Goal: Task Accomplishment & Management: Complete application form

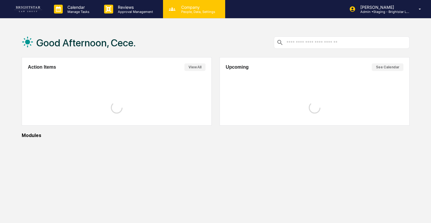
click at [188, 11] on p "People, Data, Settings" at bounding box center [198, 12] width 42 height 4
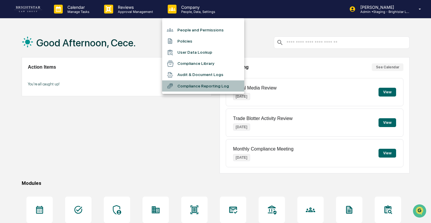
click at [201, 88] on li "Compliance Reporting Log" at bounding box center [203, 85] width 82 height 11
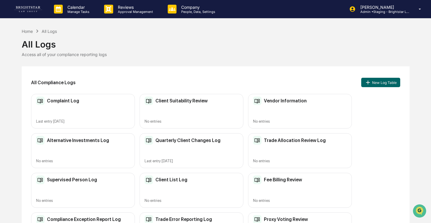
click at [98, 109] on div "Complaint Log Last entry Aug 12, 2025" at bounding box center [83, 111] width 104 height 35
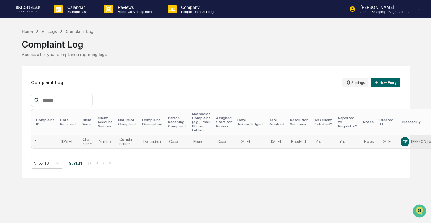
click at [296, 147] on td "Resolved" at bounding box center [300, 141] width 24 height 13
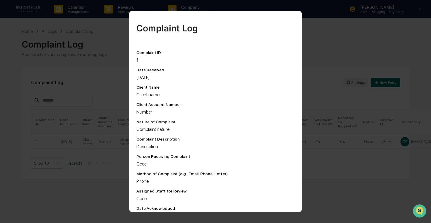
scroll to position [123, 0]
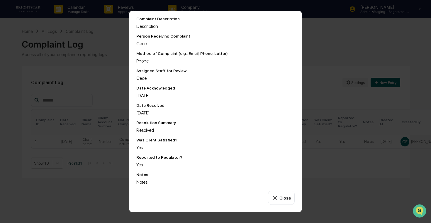
click at [284, 195] on button "Close" at bounding box center [281, 198] width 27 height 14
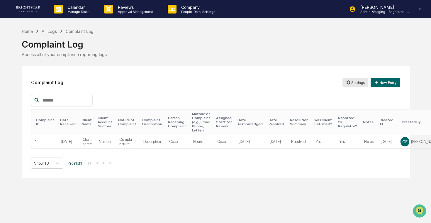
click at [351, 82] on html "Calendar Manage Tasks Reviews Approval Management Company People, Data, Setting…" at bounding box center [215, 111] width 431 height 223
click at [349, 94] on div "Edit" at bounding box center [355, 94] width 48 height 9
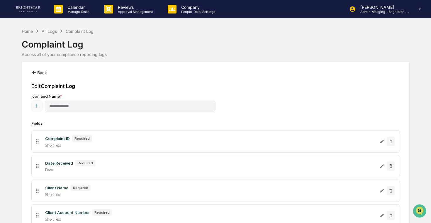
click at [35, 72] on icon at bounding box center [34, 72] width 4 height 3
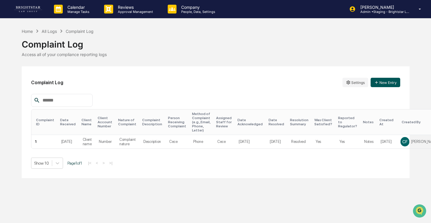
click at [383, 84] on button "New Entry" at bounding box center [386, 82] width 30 height 9
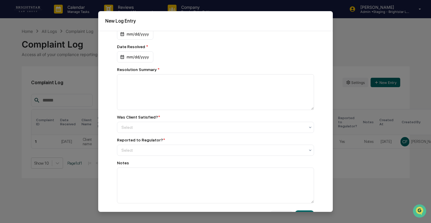
scroll to position [282, 0]
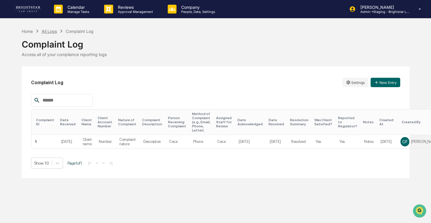
click at [49, 30] on div "All Logs" at bounding box center [49, 31] width 15 height 5
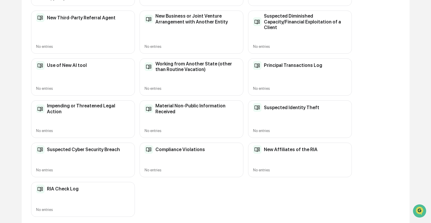
scroll to position [67, 0]
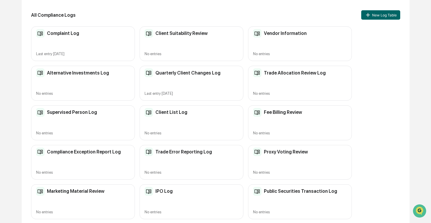
click at [98, 115] on div "Supervised Person Log" at bounding box center [83, 112] width 94 height 9
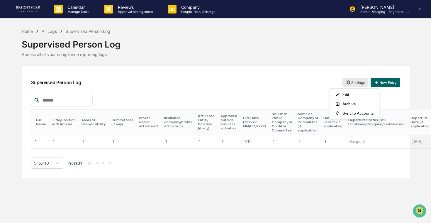
click at [361, 83] on html "Calendar Manage Tasks Reviews Approval Management Company People, Data, Setting…" at bounding box center [215, 111] width 431 height 223
click at [283, 85] on html "Calendar Manage Tasks Reviews Approval Management Company People, Data, Setting…" at bounding box center [215, 111] width 431 height 223
click at [274, 147] on td "1" at bounding box center [282, 141] width 26 height 13
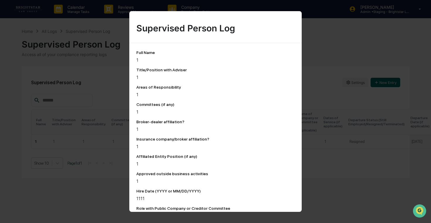
scroll to position [175, 0]
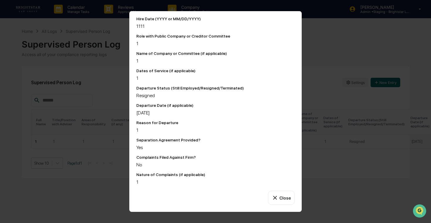
click at [281, 201] on button "Close" at bounding box center [281, 198] width 27 height 14
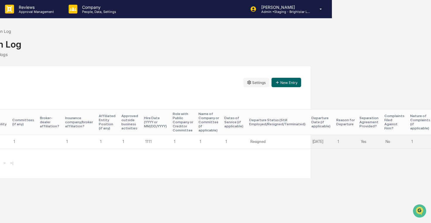
scroll to position [0, 150]
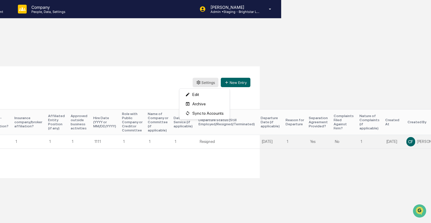
click at [206, 84] on html "Calendar Manage Tasks Reviews Approval Management Company People, Data, Setting…" at bounding box center [65, 111] width 431 height 223
click at [207, 82] on html "Calendar Manage Tasks Reviews Approval Management Company People, Data, Setting…" at bounding box center [65, 111] width 431 height 223
click at [203, 92] on div "Edit" at bounding box center [205, 94] width 48 height 9
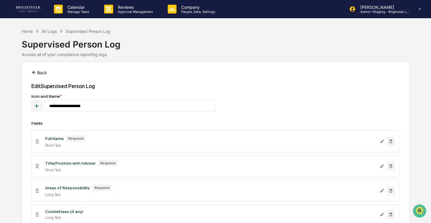
click at [35, 73] on icon at bounding box center [33, 72] width 5 height 5
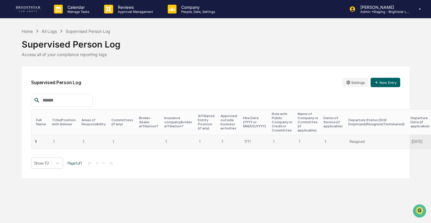
click at [207, 148] on td "1" at bounding box center [207, 141] width 23 height 13
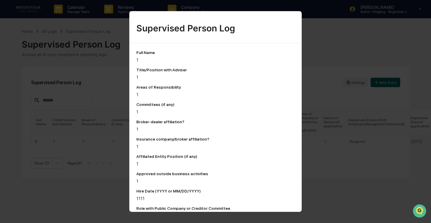
scroll to position [175, 0]
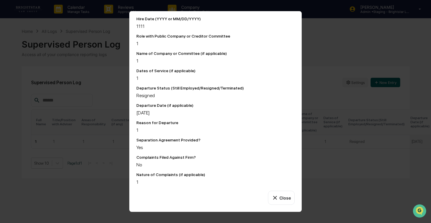
click at [187, 135] on div "Full Name 1 Title/Position with Adviser 1 Areas of Responsibility 1 Committees …" at bounding box center [215, 31] width 158 height 307
click at [146, 130] on div "1" at bounding box center [215, 130] width 158 height 6
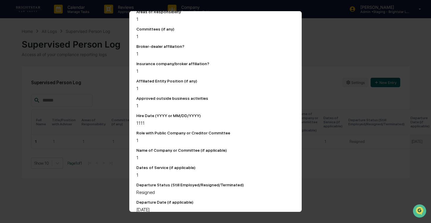
scroll to position [0, 0]
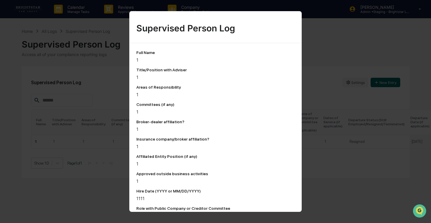
click at [95, 109] on div "Supervised Person Log Full Name 1 Title/Position with Adviser 1 Areas of Respon…" at bounding box center [215, 111] width 431 height 223
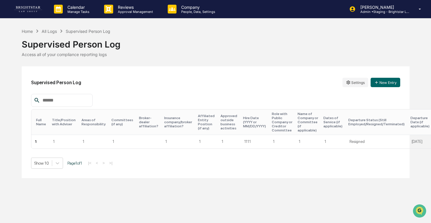
click at [363, 77] on div "Supervised Person Log Settings New Entry" at bounding box center [215, 82] width 369 height 13
click at [353, 80] on html "Calendar Manage Tasks Reviews Approval Management Company People, Data, Setting…" at bounding box center [215, 111] width 431 height 223
click at [337, 64] on html "Calendar Manage Tasks Reviews Approval Management Company People, Data, Setting…" at bounding box center [215, 111] width 431 height 223
click at [50, 32] on div "All Logs" at bounding box center [49, 31] width 15 height 5
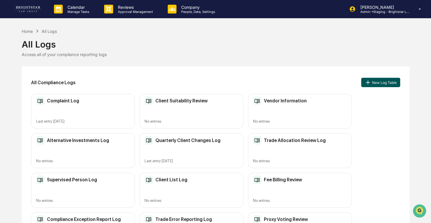
click at [389, 82] on button "New Log Table" at bounding box center [380, 82] width 39 height 9
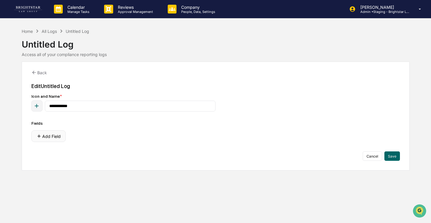
click at [56, 135] on button "Add Field" at bounding box center [48, 136] width 34 height 12
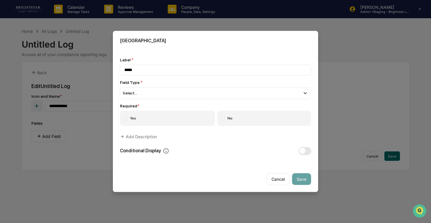
type input "*****"
click at [183, 101] on div "Label * ***** Field Type * Select... Short Text Long Text Number Currency Amoun…" at bounding box center [215, 105] width 191 height 97
click at [193, 92] on div "Select..." at bounding box center [215, 93] width 191 height 12
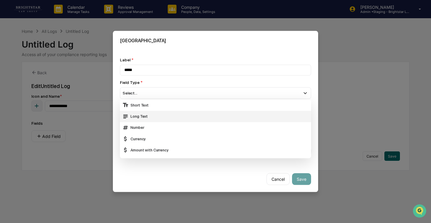
click at [189, 120] on div "Long Text" at bounding box center [215, 116] width 186 height 6
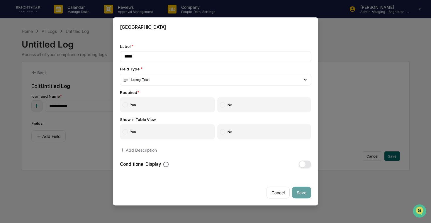
click at [162, 106] on label "Yes" at bounding box center [167, 104] width 95 height 15
click at [223, 134] on div at bounding box center [222, 131] width 5 height 5
click at [308, 194] on button "Save" at bounding box center [301, 193] width 19 height 12
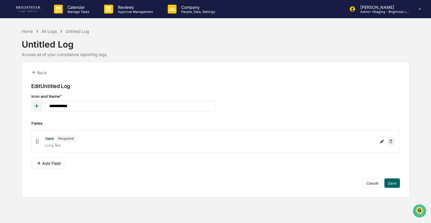
click at [380, 142] on icon "Edit field field" at bounding box center [382, 141] width 5 height 5
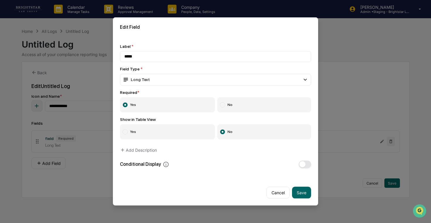
click at [177, 130] on label "Yes" at bounding box center [167, 131] width 95 height 15
click at [304, 196] on button "Save" at bounding box center [301, 193] width 19 height 12
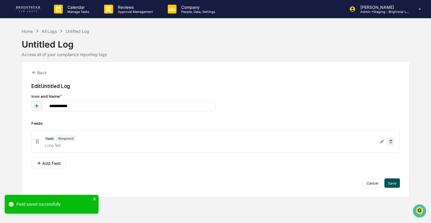
click at [392, 182] on button "Save" at bounding box center [392, 182] width 16 height 9
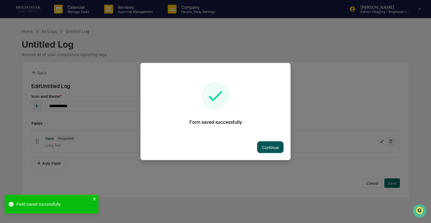
click at [272, 144] on button "Continue" at bounding box center [270, 147] width 26 height 12
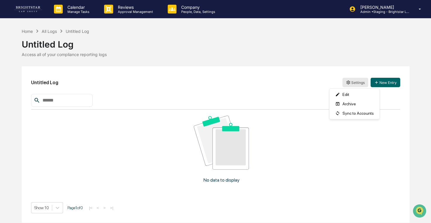
click at [355, 81] on html "Calendar Manage Tasks Reviews Approval Management Company People, Data, Setting…" at bounding box center [215, 111] width 431 height 223
click at [378, 83] on html "Calendar Manage Tasks Reviews Approval Management Company People, Data, Setting…" at bounding box center [215, 111] width 431 height 223
click at [378, 83] on icon "button" at bounding box center [376, 82] width 5 height 5
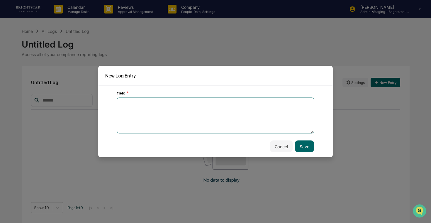
click at [265, 115] on textarea at bounding box center [215, 116] width 197 height 36
type textarea "*****"
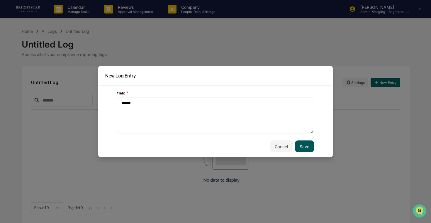
click at [304, 148] on button "Save" at bounding box center [304, 146] width 19 height 12
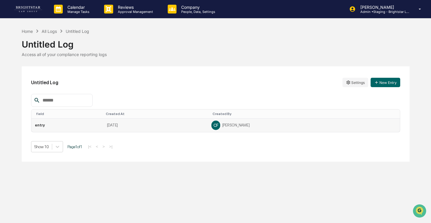
click at [390, 128] on div "CF [PERSON_NAME]" at bounding box center [303, 125] width 185 height 9
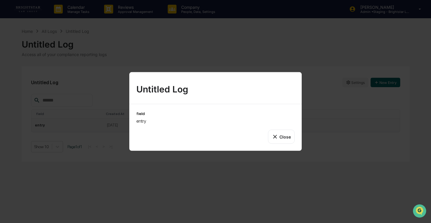
click at [280, 134] on button "Close" at bounding box center [281, 137] width 27 height 14
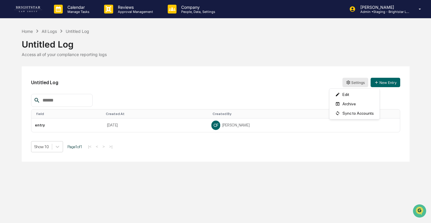
click at [344, 78] on html "Calendar Manage Tasks Reviews Approval Management Company People, Data, Setting…" at bounding box center [215, 111] width 431 height 223
click at [344, 103] on div "Archive" at bounding box center [355, 103] width 48 height 9
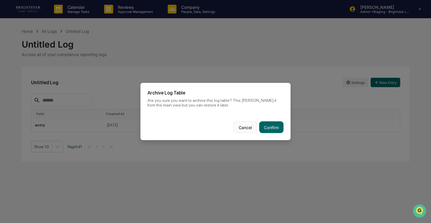
click at [242, 127] on button "Cancel" at bounding box center [245, 127] width 23 height 12
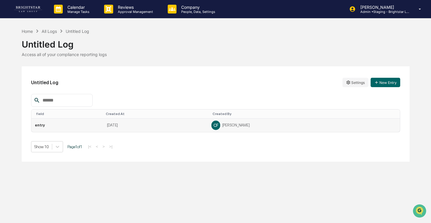
click at [269, 126] on div "CF [PERSON_NAME]" at bounding box center [303, 125] width 185 height 9
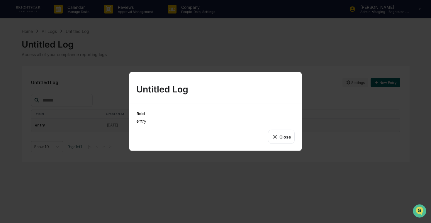
click at [281, 128] on div "field entry Close" at bounding box center [215, 127] width 172 height 47
click at [278, 140] on icon at bounding box center [275, 136] width 6 height 6
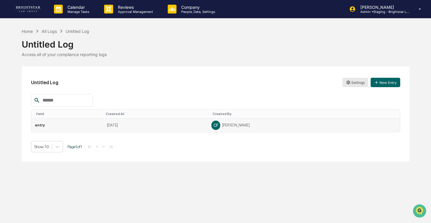
click at [350, 81] on html "Calendar Manage Tasks Reviews Approval Management Company People, Data, Setting…" at bounding box center [215, 111] width 431 height 223
click at [347, 103] on div "Archive" at bounding box center [355, 103] width 48 height 9
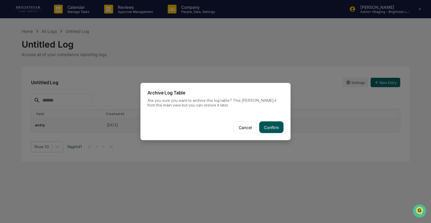
click at [267, 126] on button "Confirm" at bounding box center [271, 127] width 24 height 12
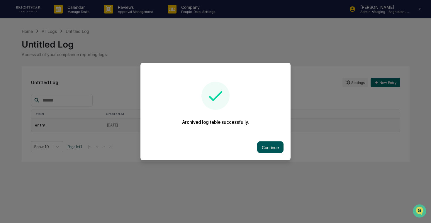
click at [275, 145] on button "Continue" at bounding box center [270, 147] width 26 height 12
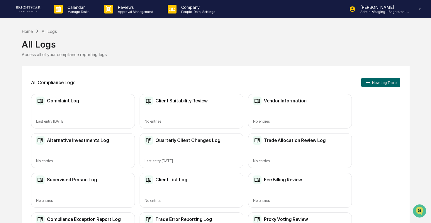
click at [293, 112] on div "Vendor Information No entries" at bounding box center [300, 111] width 104 height 35
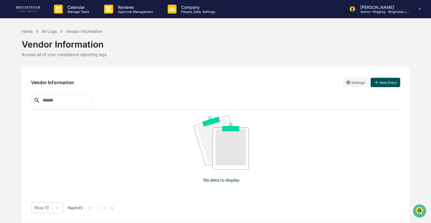
click at [385, 84] on button "New Entry" at bounding box center [386, 82] width 30 height 9
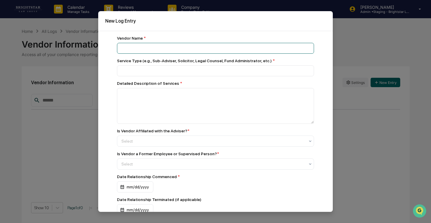
click at [222, 48] on input at bounding box center [215, 48] width 197 height 11
type input "*"
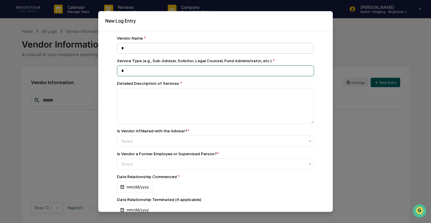
type input "*"
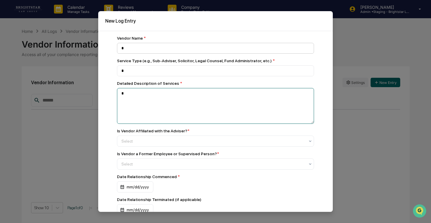
type textarea "*"
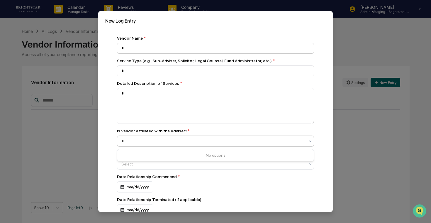
type input "*"
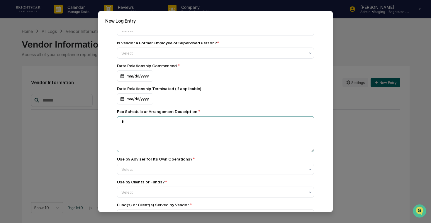
type textarea "*"
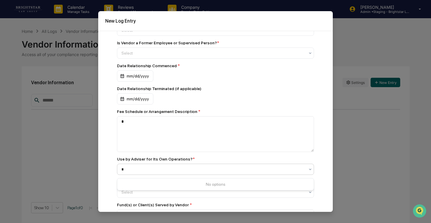
type input "*"
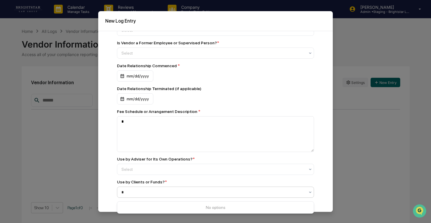
type input "*"
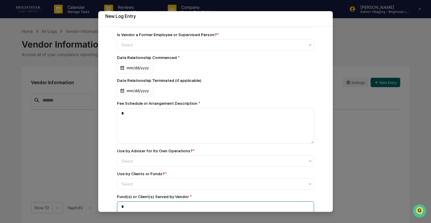
type textarea "*"
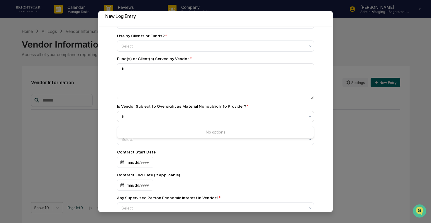
type input "*"
type input "**"
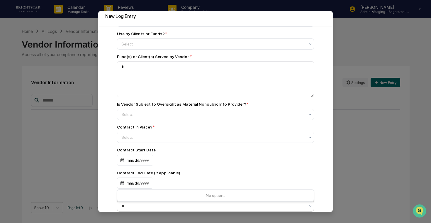
type input "**"
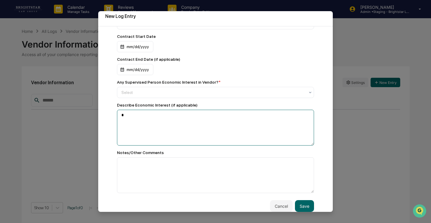
type textarea "*"
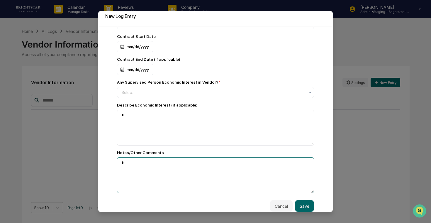
type textarea "*"
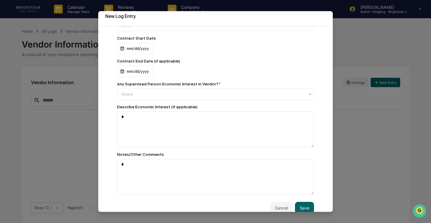
scroll to position [365, 0]
click at [246, 98] on div at bounding box center [213, 95] width 184 height 6
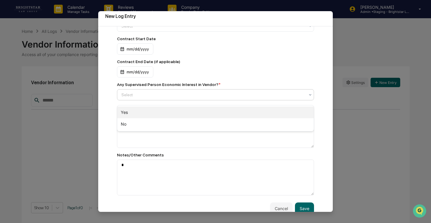
click at [235, 110] on div "Yes" at bounding box center [215, 112] width 196 height 12
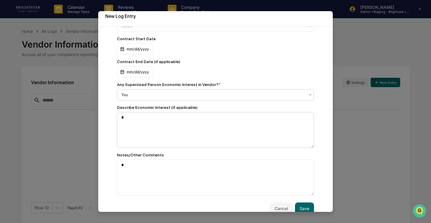
scroll to position [376, 0]
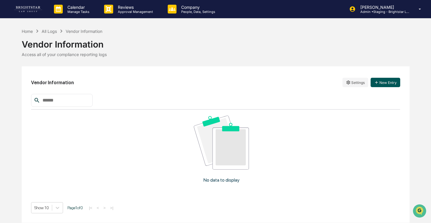
click at [381, 83] on button "New Entry" at bounding box center [386, 82] width 30 height 9
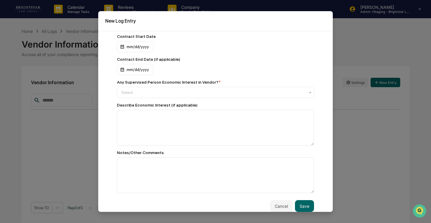
scroll to position [0, 0]
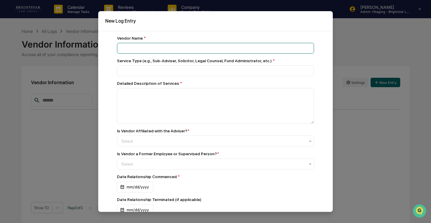
click at [213, 51] on input at bounding box center [215, 48] width 197 height 11
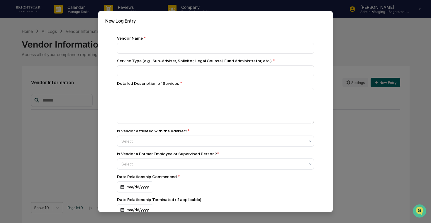
click at [269, 36] on div "Vendor Name *" at bounding box center [215, 38] width 197 height 5
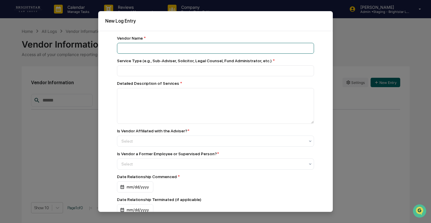
click at [231, 49] on input at bounding box center [215, 48] width 197 height 11
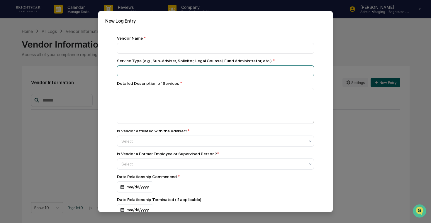
click at [211, 71] on input at bounding box center [215, 70] width 197 height 11
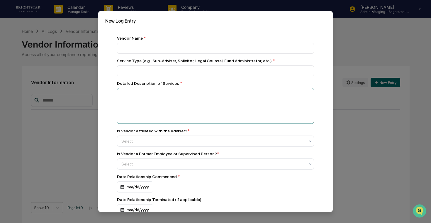
click at [210, 102] on textarea at bounding box center [215, 106] width 197 height 36
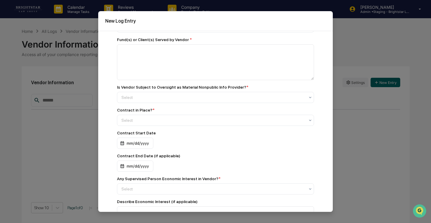
scroll to position [330, 0]
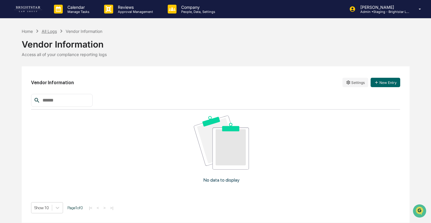
click at [47, 31] on div "All Logs" at bounding box center [49, 31] width 15 height 5
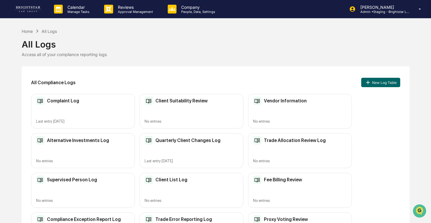
click at [50, 195] on div "Supervised Person Log No entries" at bounding box center [83, 190] width 104 height 35
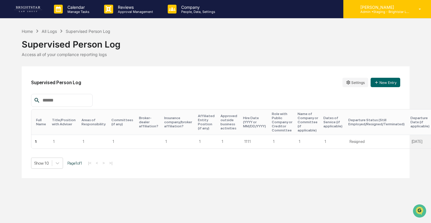
click at [367, 8] on p "[PERSON_NAME]" at bounding box center [383, 7] width 55 height 5
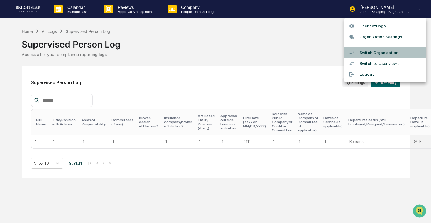
click at [376, 52] on li "Switch Organization" at bounding box center [385, 52] width 82 height 11
